Goal: Navigation & Orientation: Find specific page/section

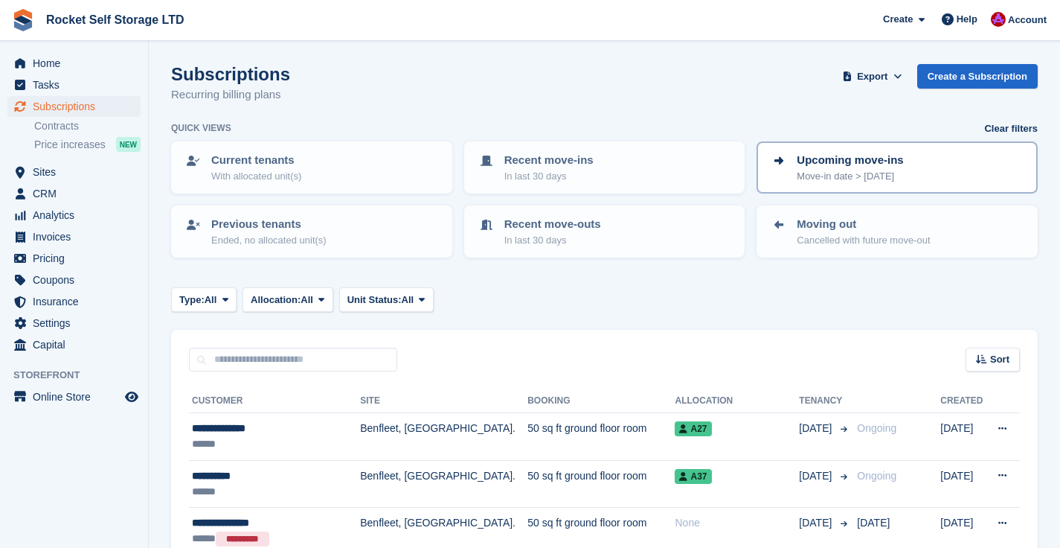
click at [834, 175] on p "Move-in date > [DATE]" at bounding box center [850, 176] width 106 height 15
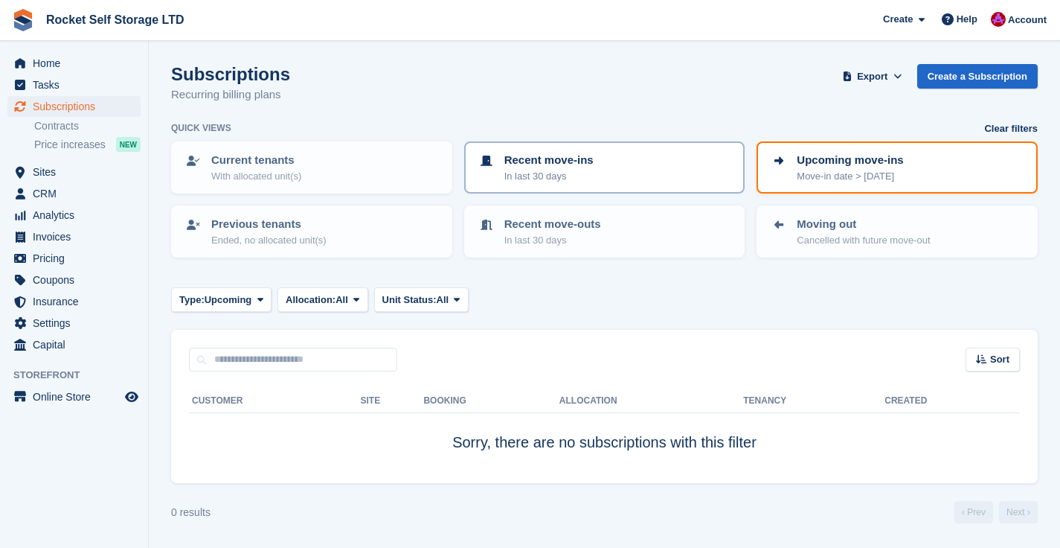
click at [546, 173] on p "In last 30 days" at bounding box center [548, 176] width 89 height 15
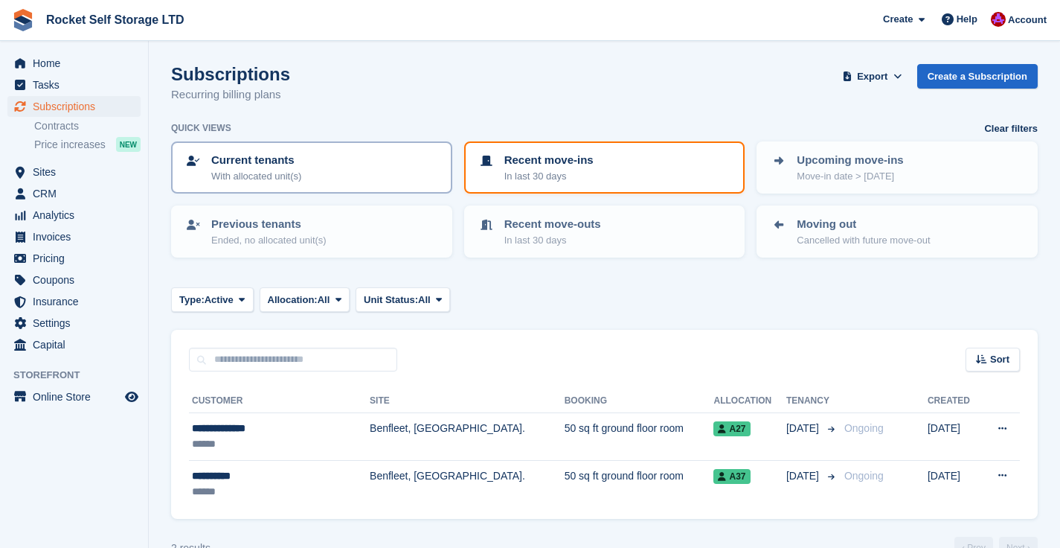
click at [330, 168] on div "Current tenants With allocated unit(s)" at bounding box center [312, 167] width 254 height 31
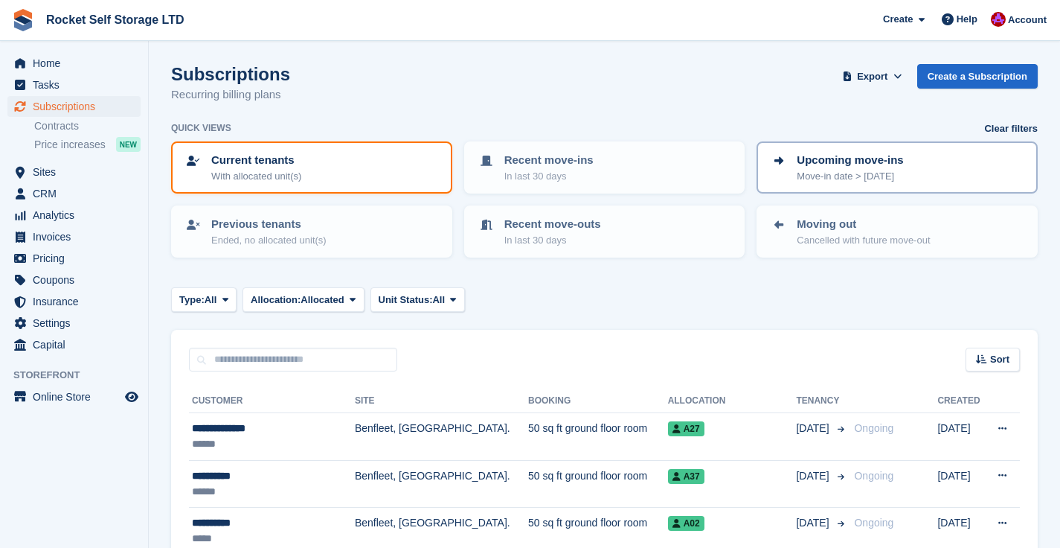
click at [908, 175] on div "Upcoming move-ins Move-in date > [DATE]" at bounding box center [897, 167] width 254 height 31
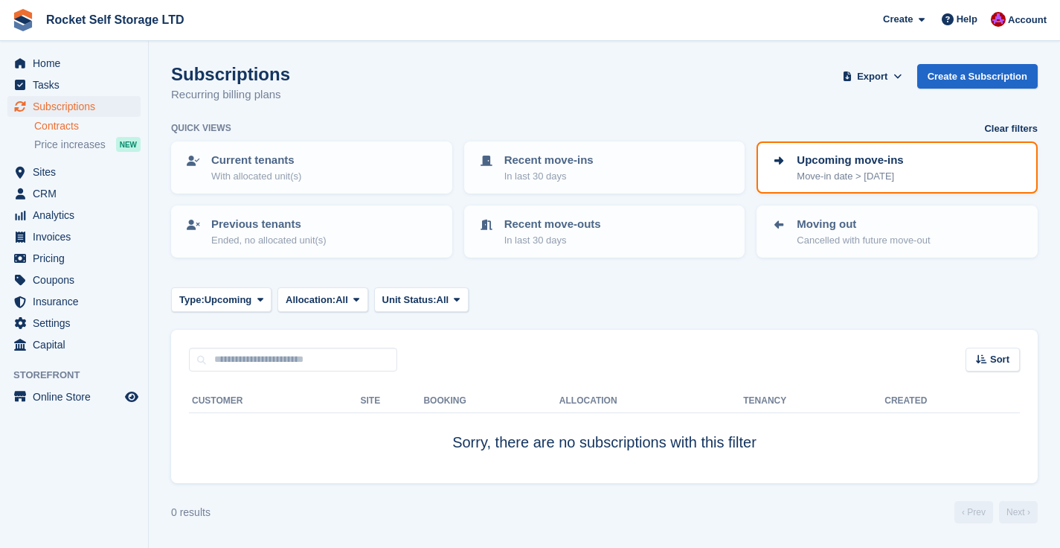
click at [58, 129] on link "Contracts" at bounding box center [87, 126] width 106 height 14
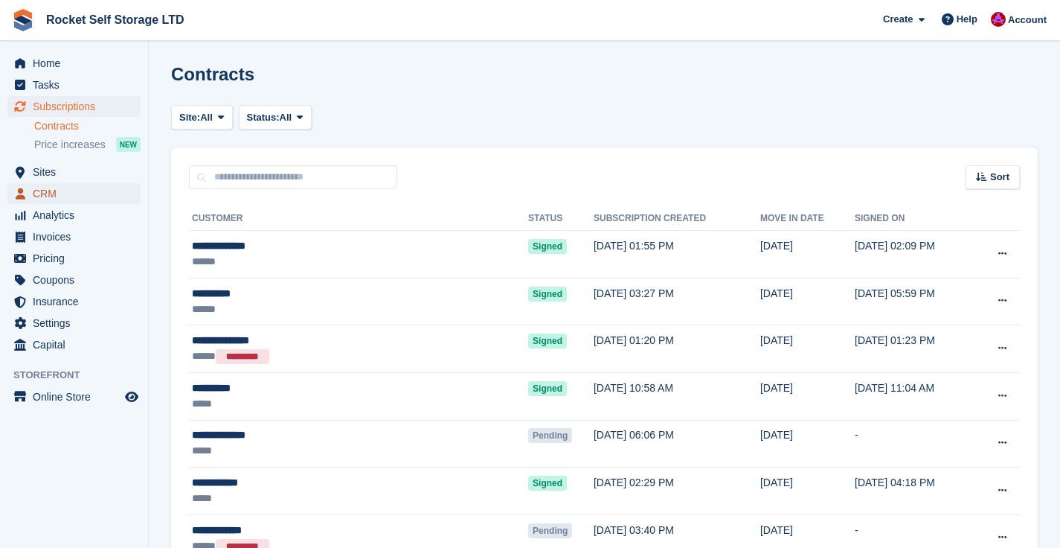
click at [59, 196] on span "CRM" at bounding box center [77, 193] width 89 height 21
